Goal: Check status

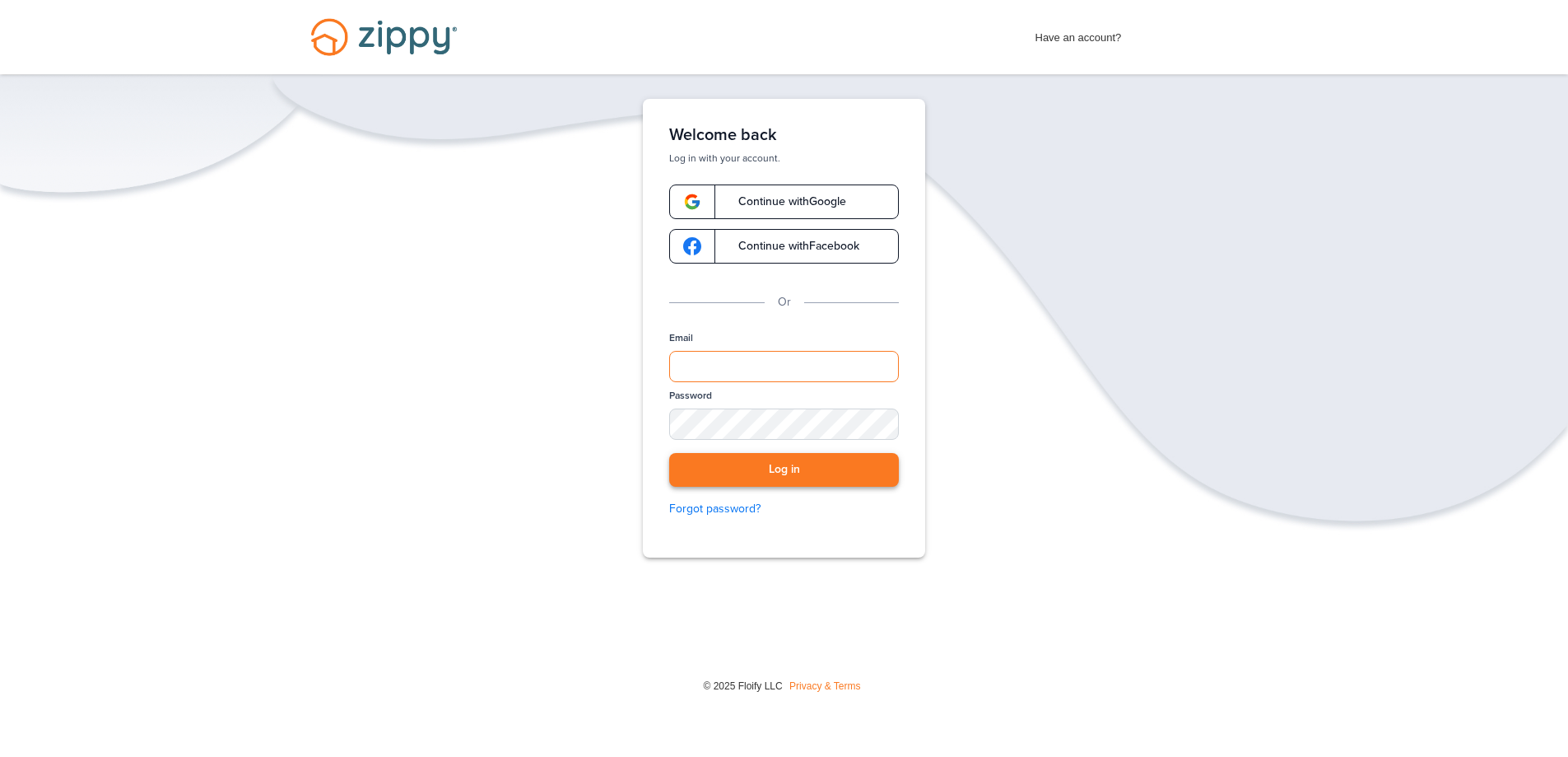
type input "**********"
click at [797, 467] on button "Log in" at bounding box center [784, 470] width 230 height 34
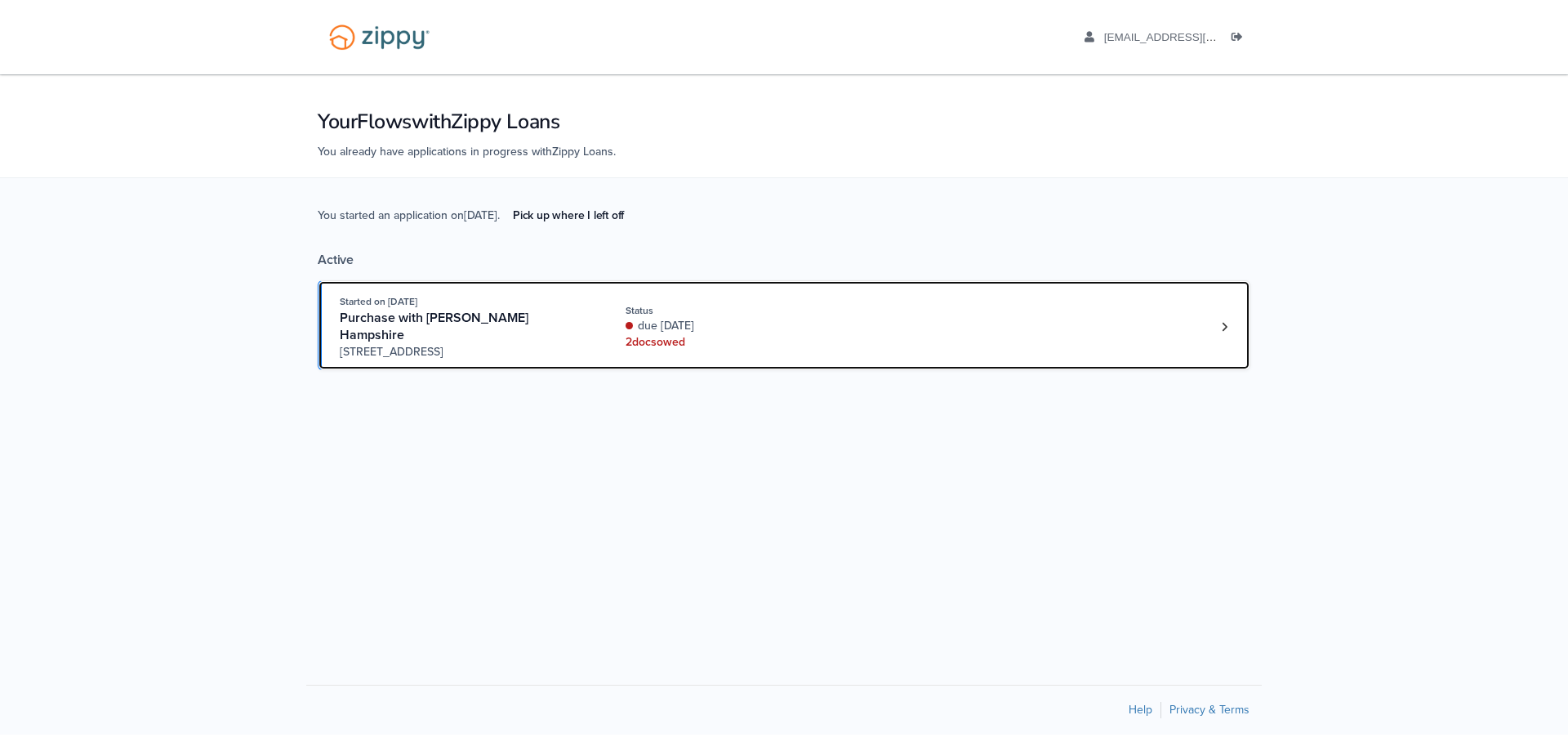
click at [1114, 325] on div "Started on Aug. 23rd, 2025 Purchase with Brandie Hampshire 3401 N. Meadowview P…" at bounding box center [776, 327] width 872 height 67
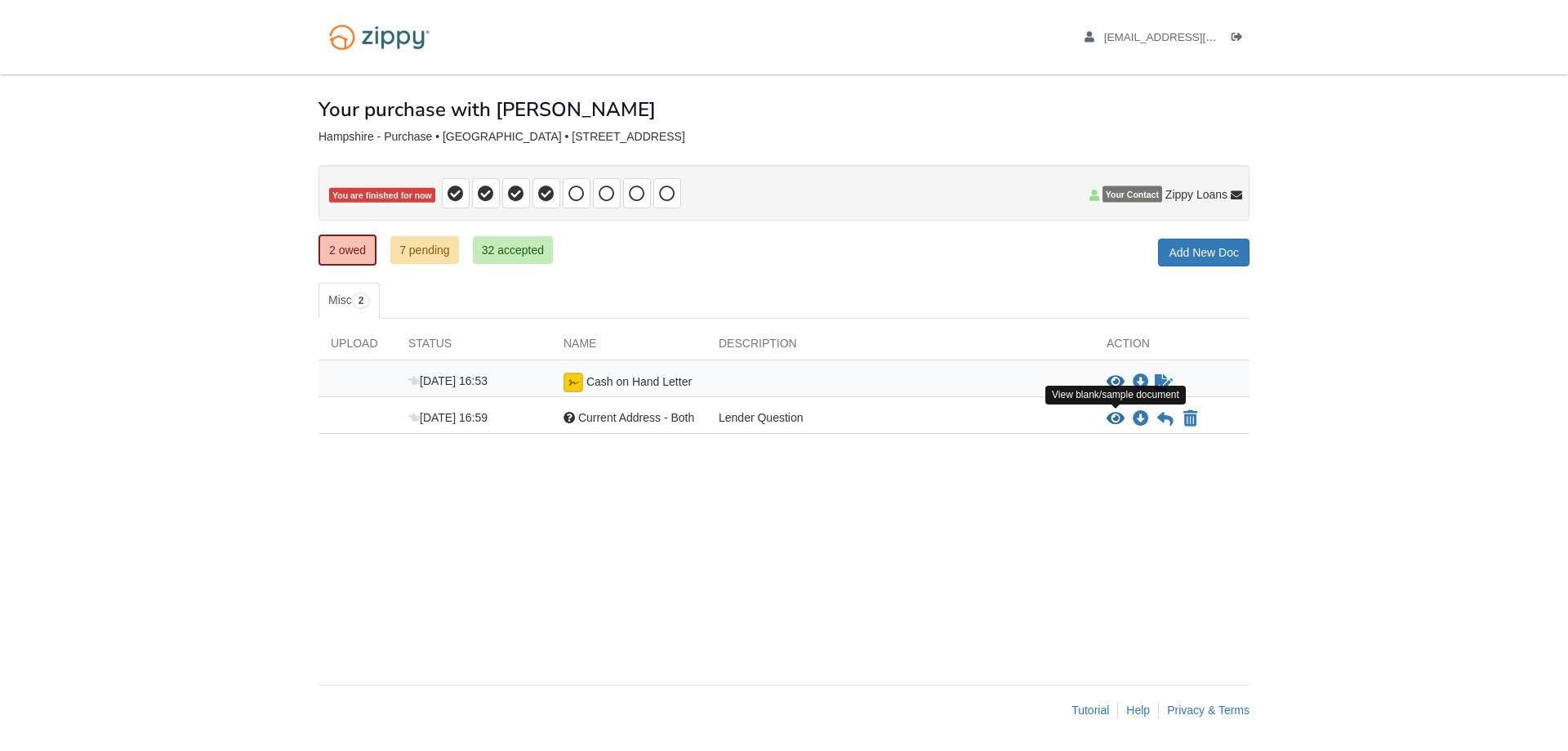
click at [1114, 415] on icon "View Current Address - Both" at bounding box center [1115, 420] width 18 height 17
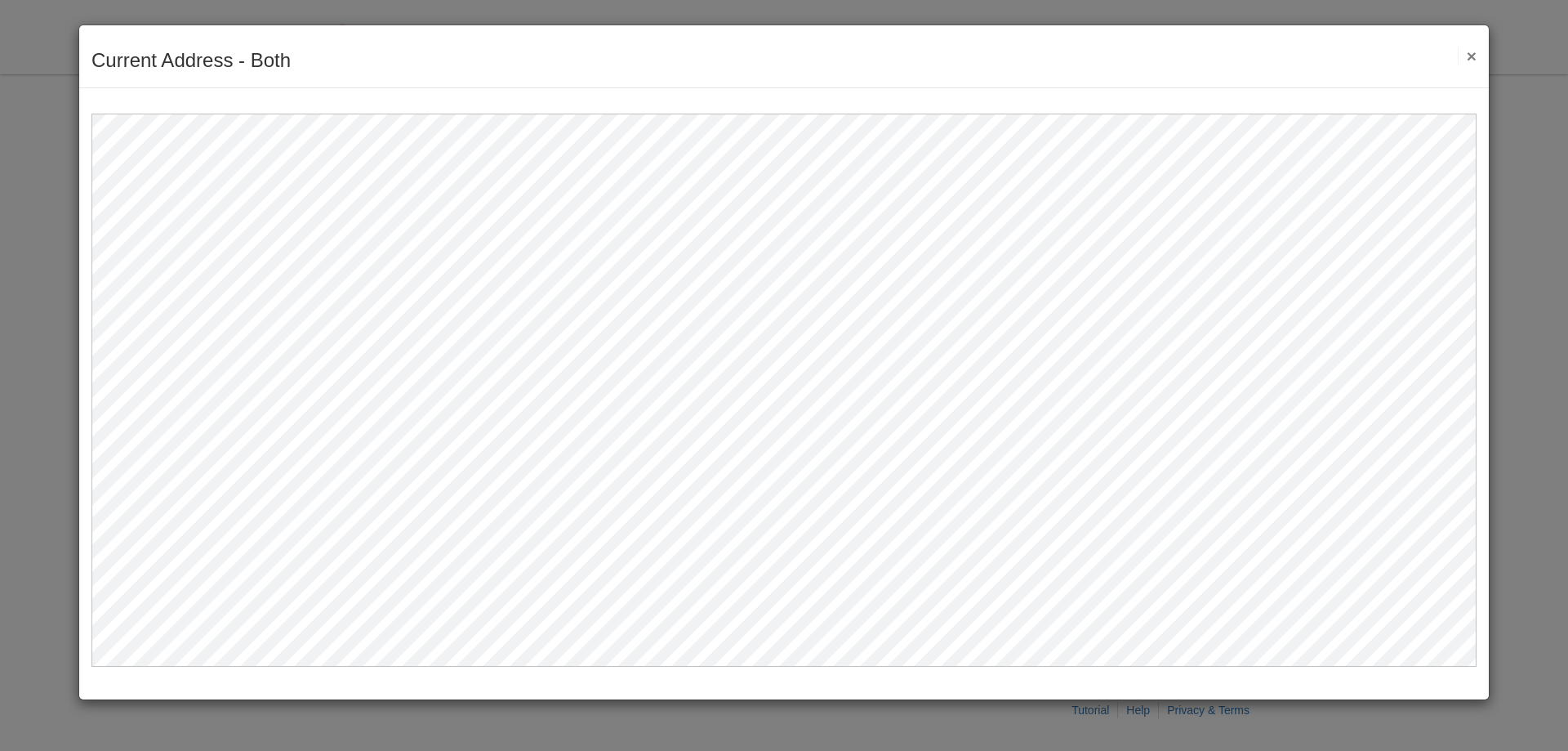
click at [1470, 54] on button "×" at bounding box center [1467, 56] width 19 height 17
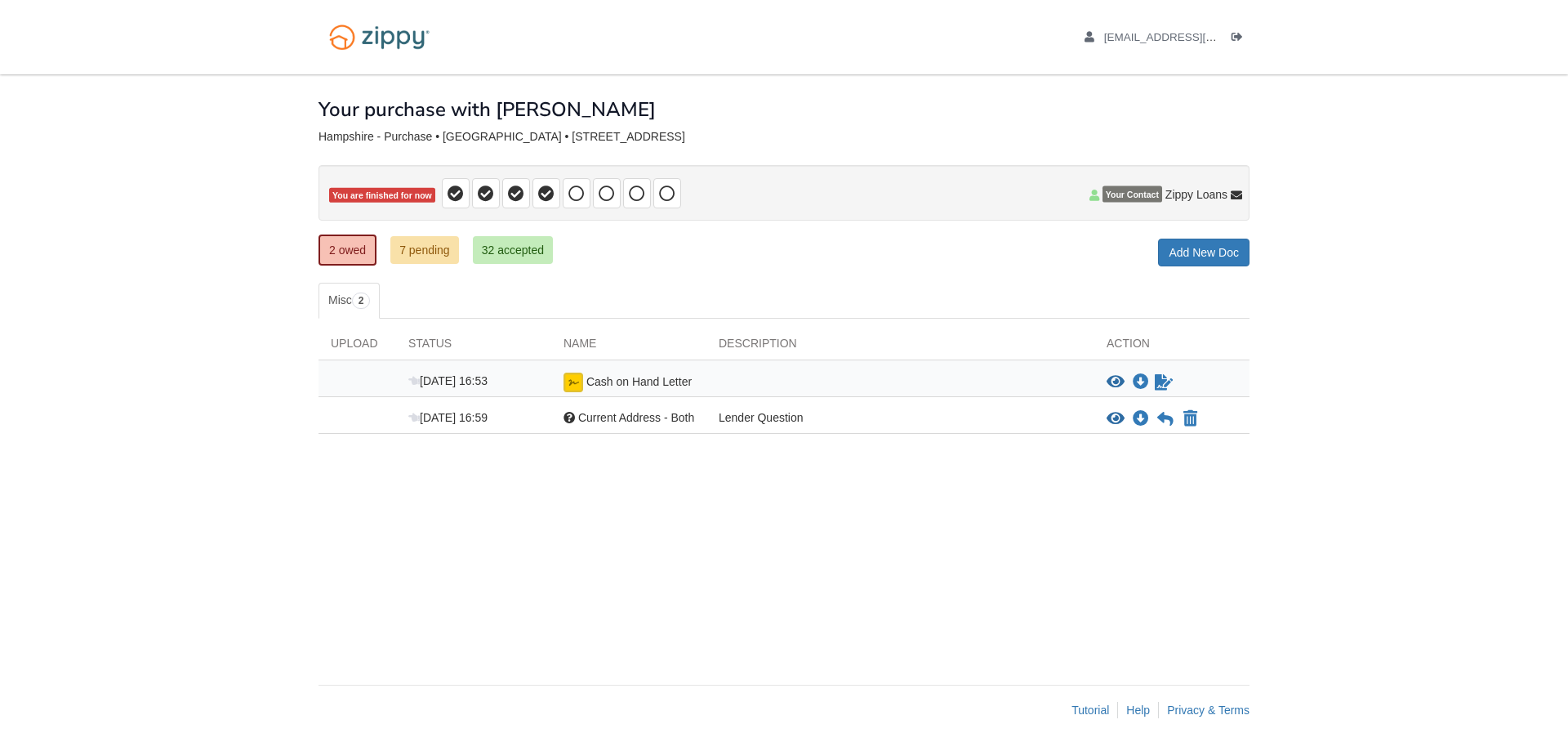
click at [769, 379] on div at bounding box center [899, 382] width 388 height 20
click at [1114, 377] on icon "View Cash on Hand Letter" at bounding box center [1115, 382] width 18 height 17
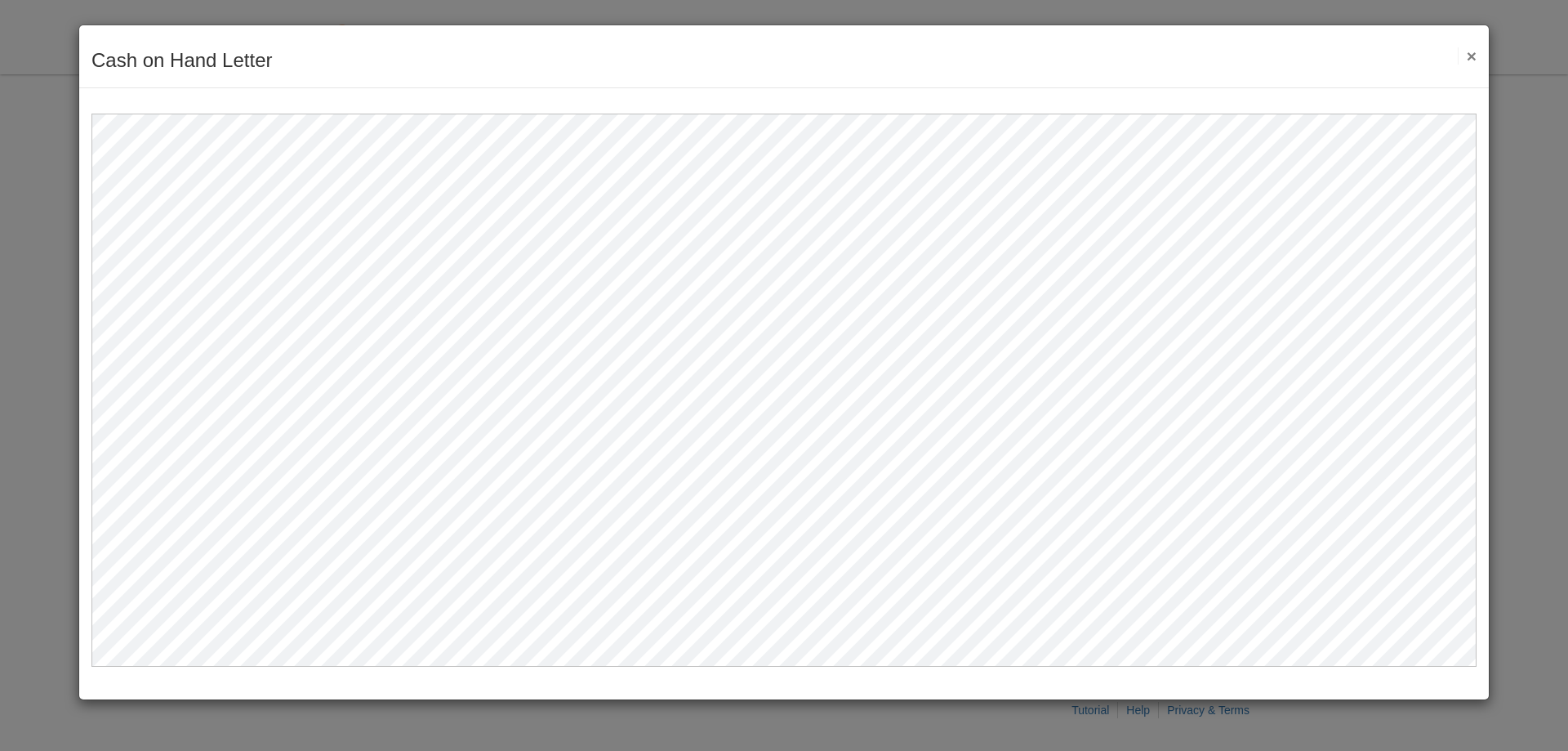
click at [1472, 52] on button "×" at bounding box center [1467, 56] width 19 height 17
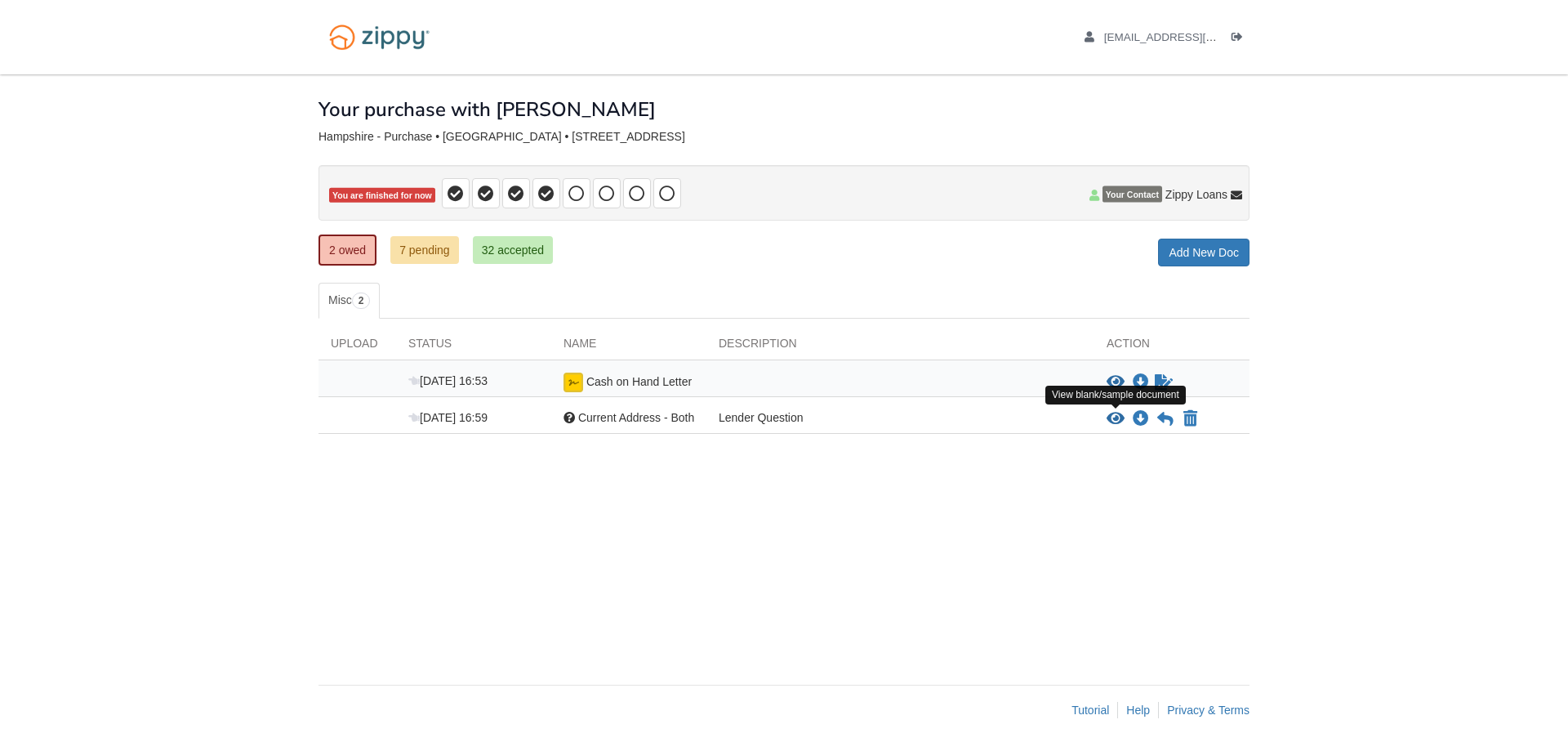
click at [1120, 415] on icon "View Current Address - Both" at bounding box center [1115, 420] width 18 height 17
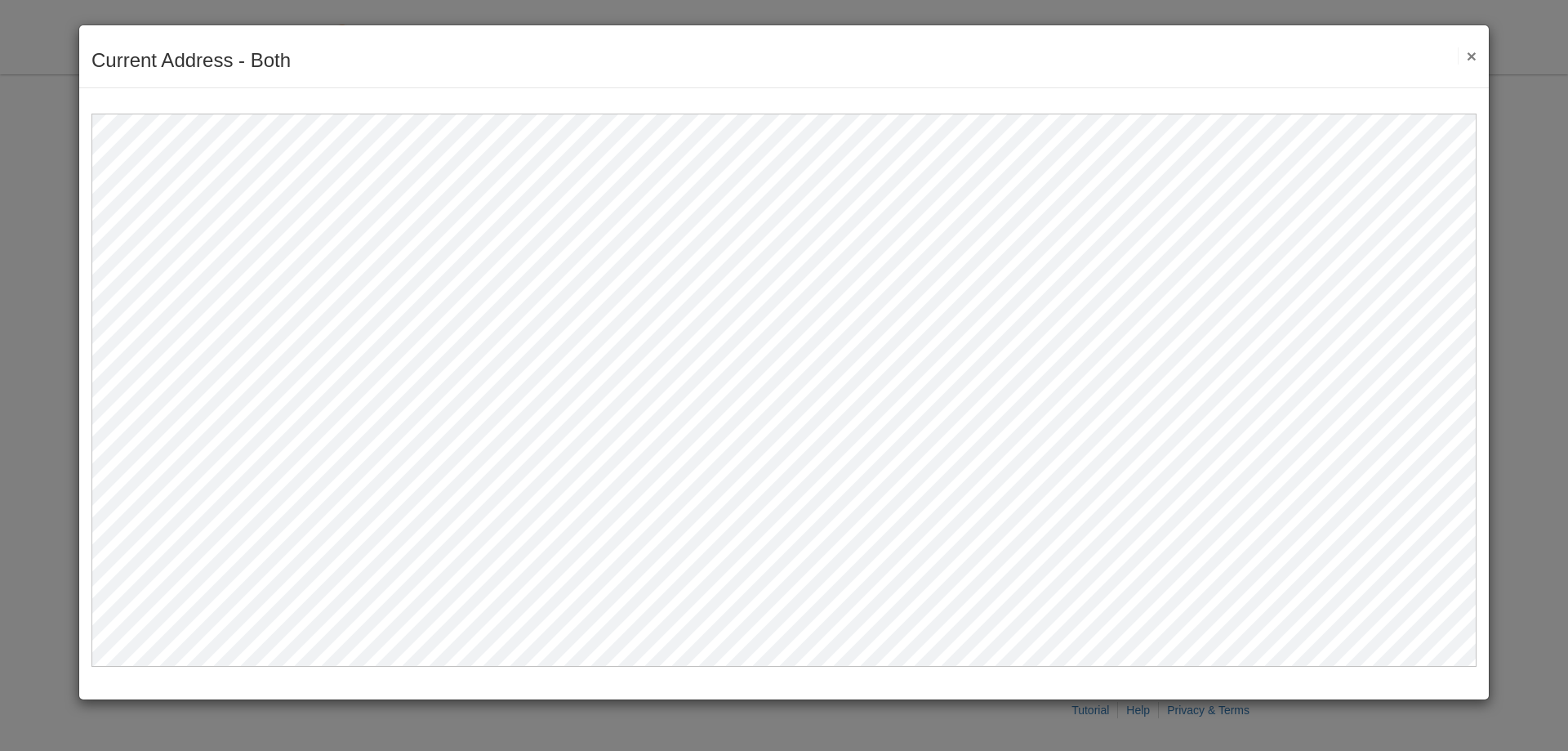
click at [1468, 55] on button "×" at bounding box center [1467, 56] width 19 height 17
